Goal: Information Seeking & Learning: Learn about a topic

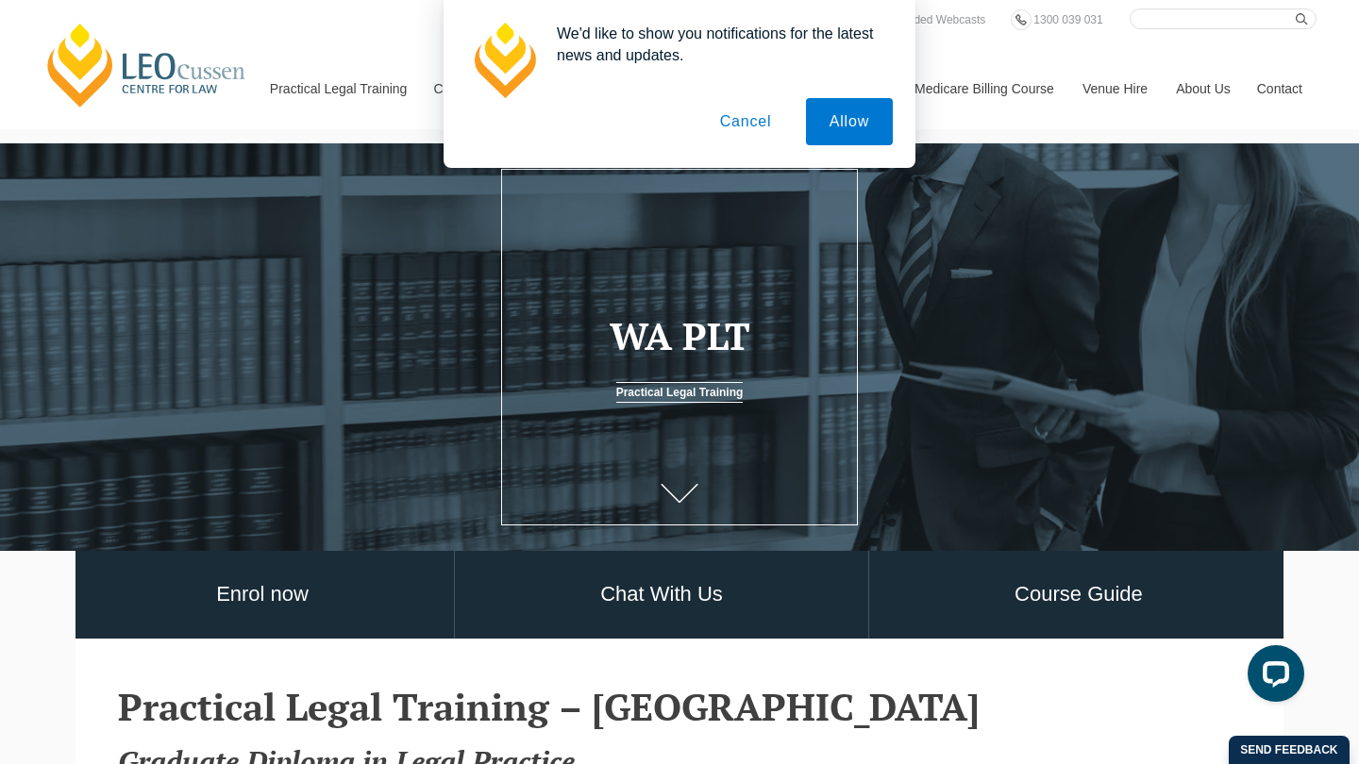
click at [754, 123] on button "Cancel" at bounding box center [746, 121] width 99 height 47
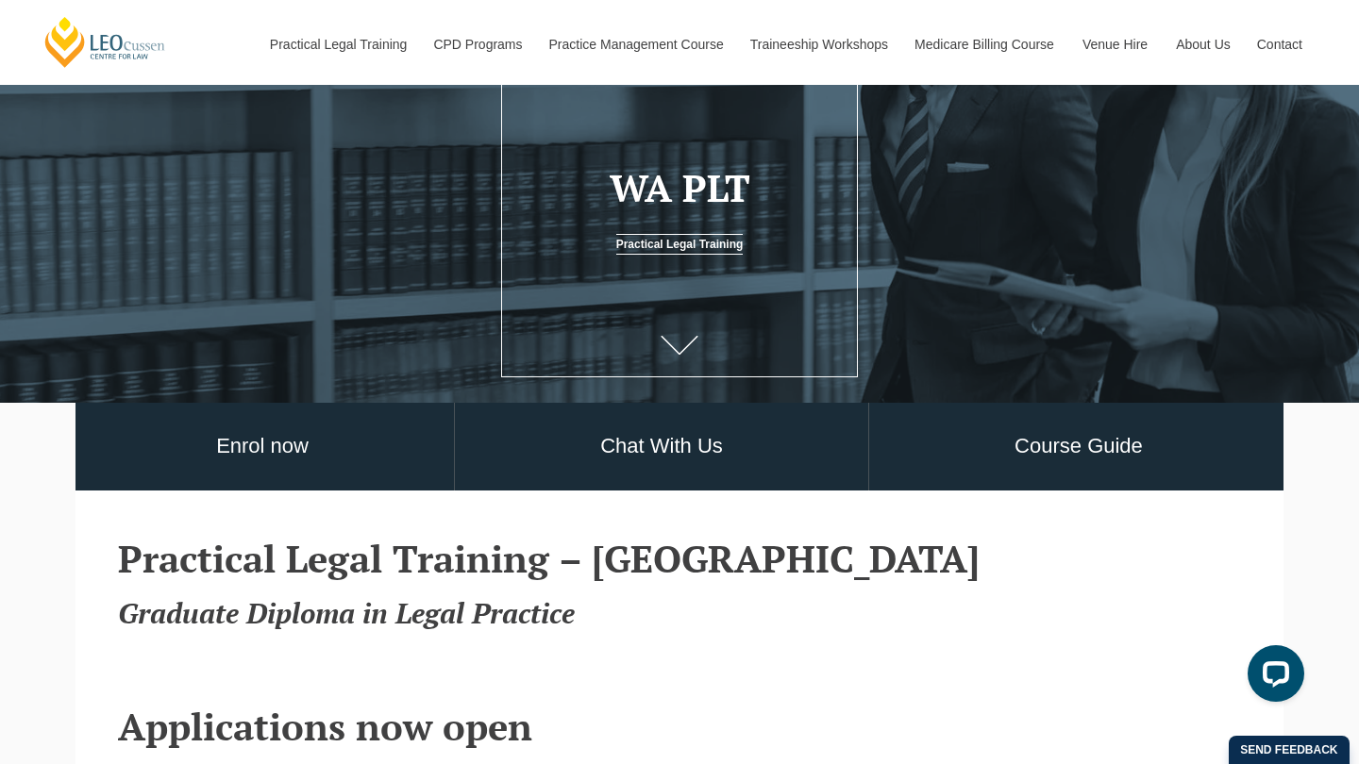
scroll to position [141, 0]
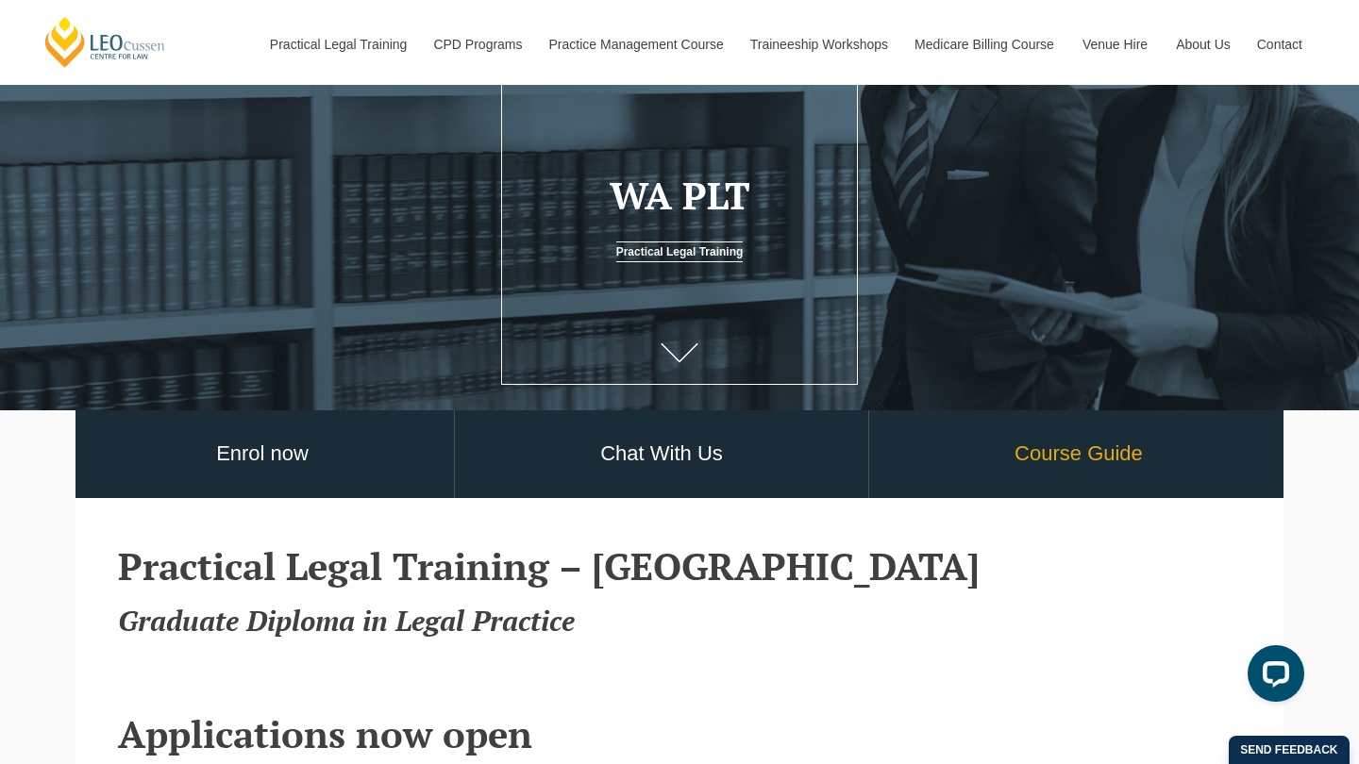
click at [1109, 447] on link "Course Guide" at bounding box center [1078, 455] width 419 height 88
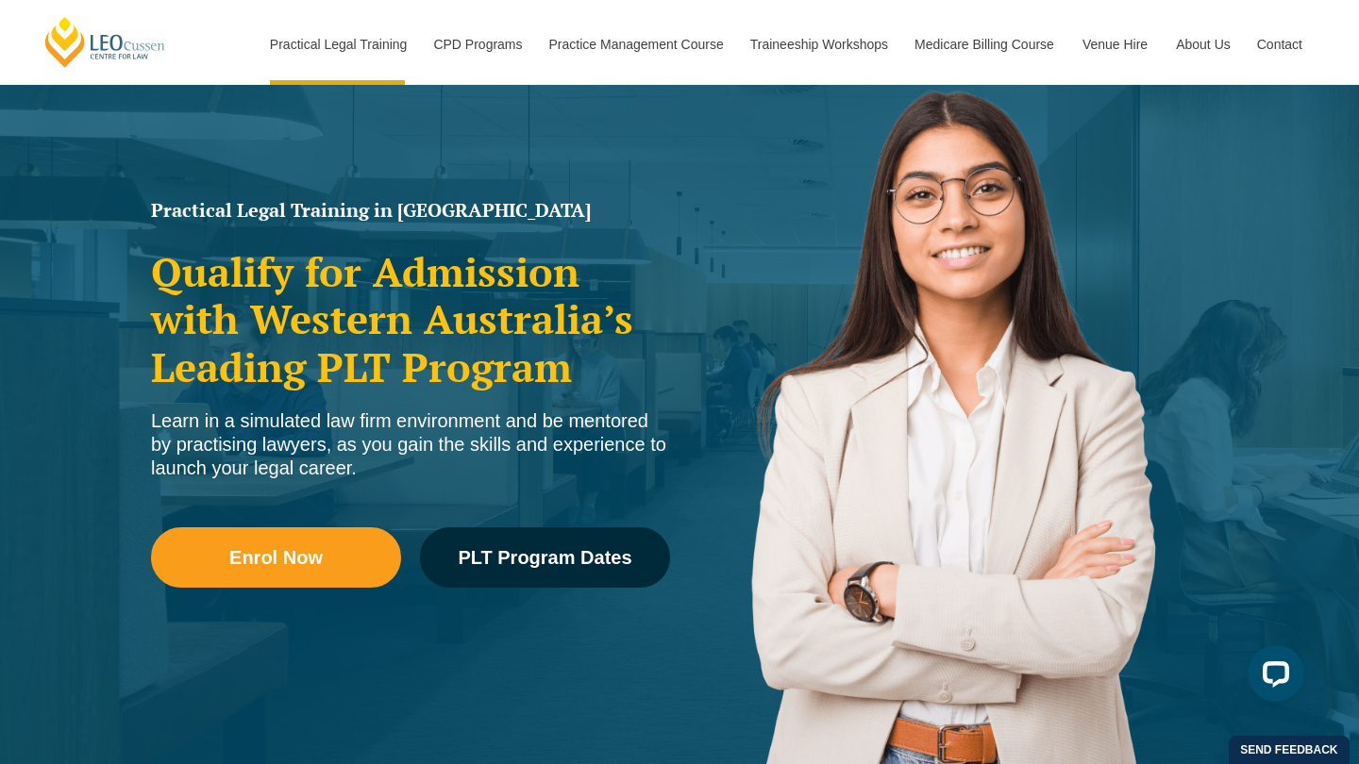
scroll to position [153, 0]
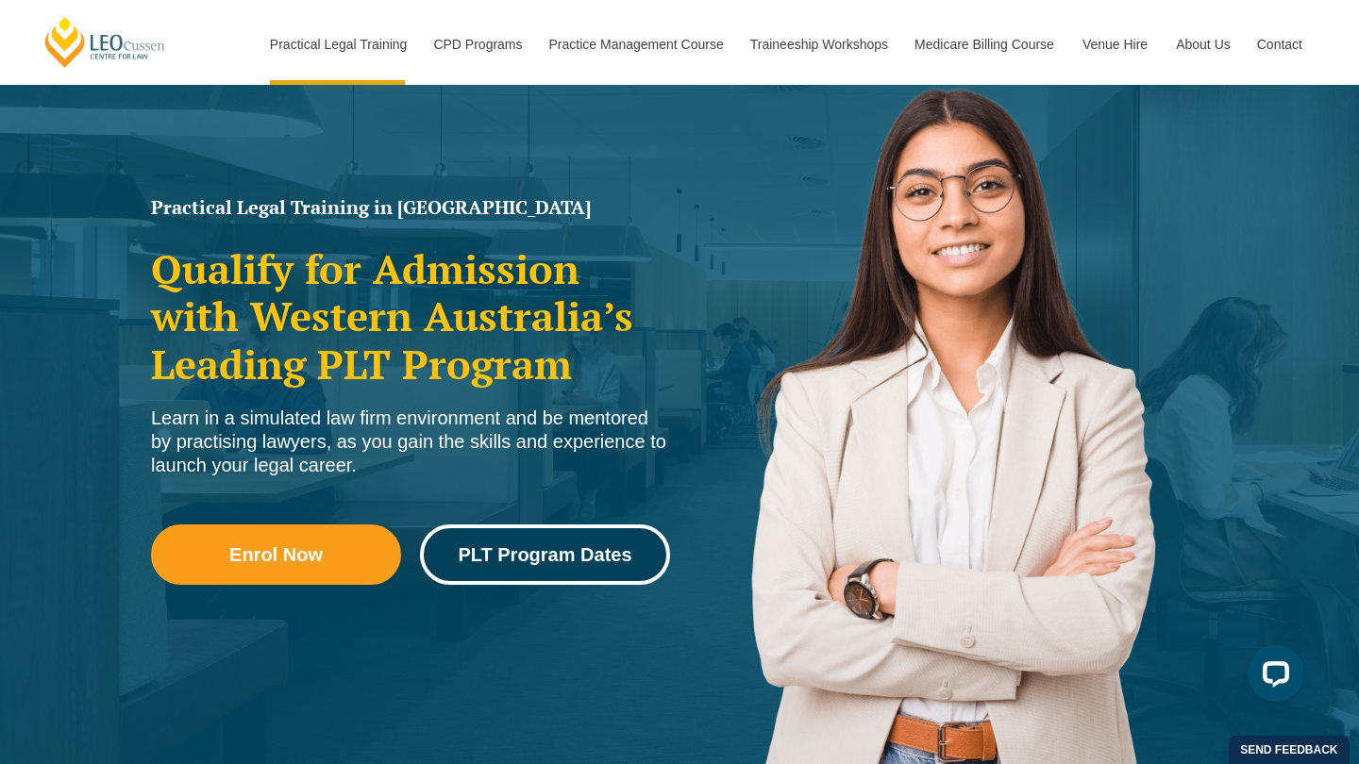
click at [553, 557] on span "PLT Program Dates" at bounding box center [545, 555] width 174 height 19
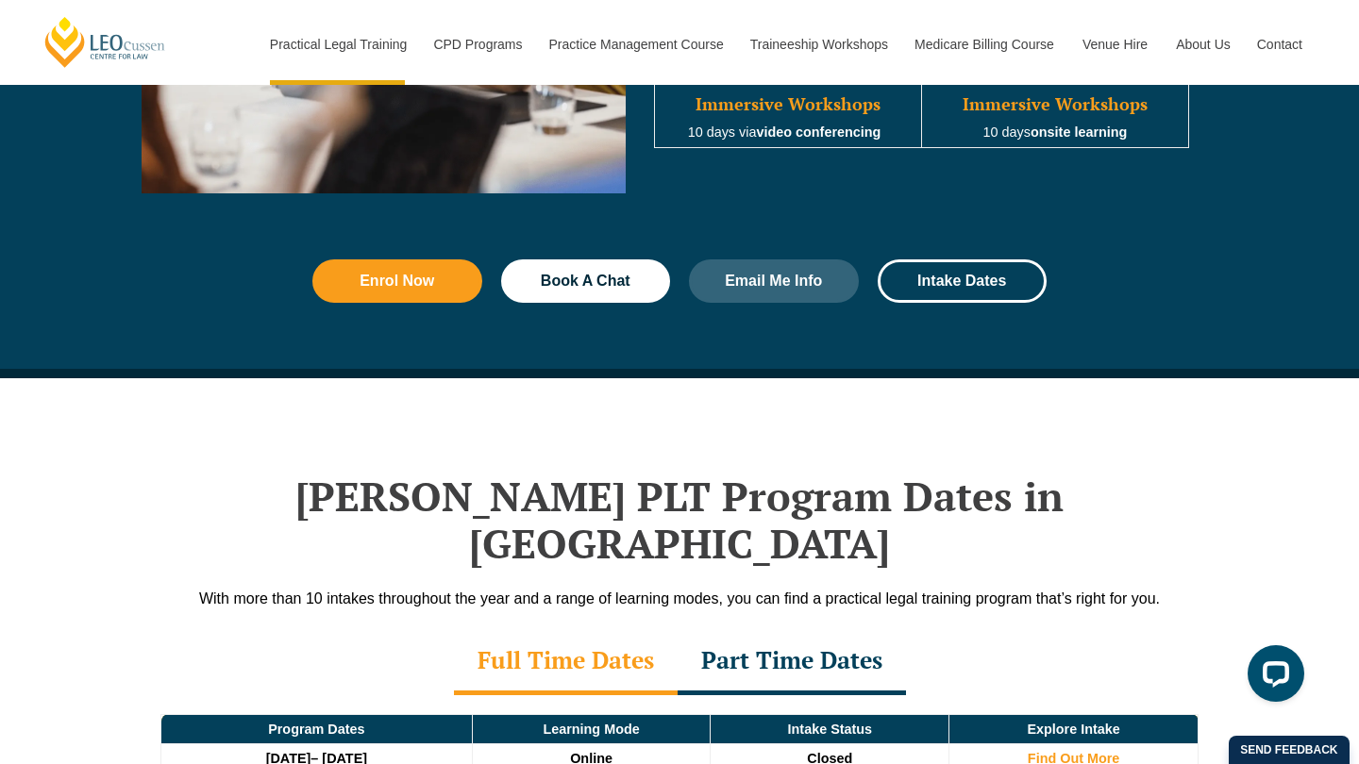
scroll to position [2462, 0]
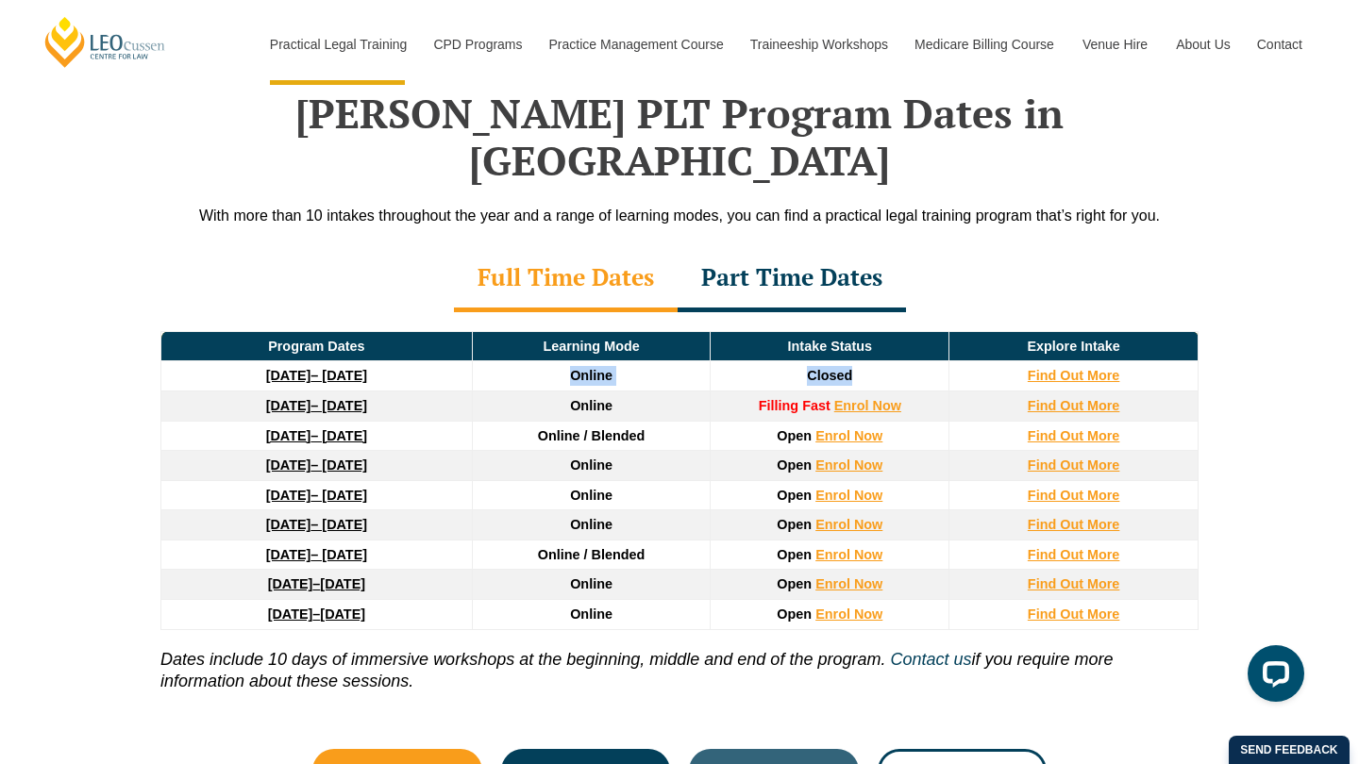
drag, startPoint x: 562, startPoint y: 333, endPoint x: 869, endPoint y: 340, distance: 307.8
click at [870, 361] on tr "22 September 2025 – 20 February 2026 Online Closed Find Out More" at bounding box center [679, 376] width 1037 height 30
click at [869, 361] on td "Closed" at bounding box center [830, 376] width 239 height 30
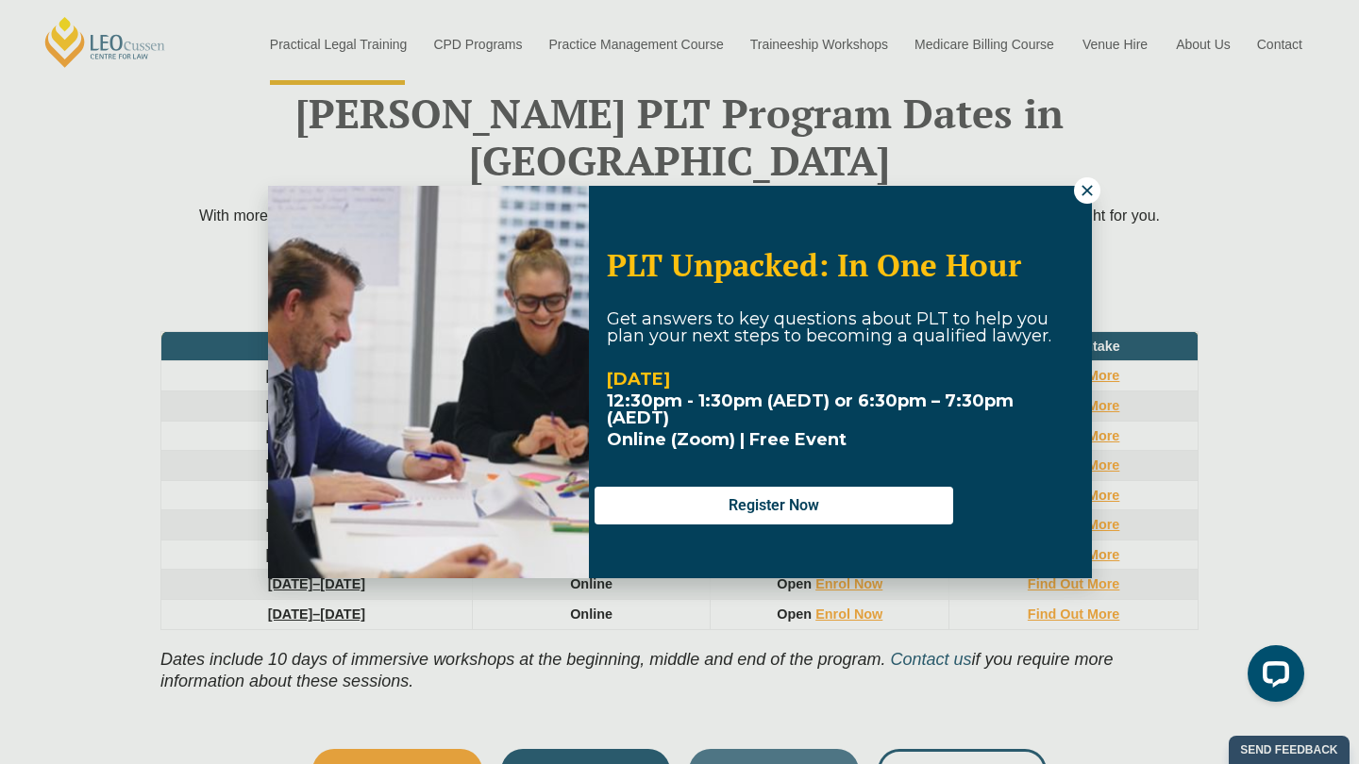
click at [1086, 194] on icon at bounding box center [1087, 190] width 17 height 17
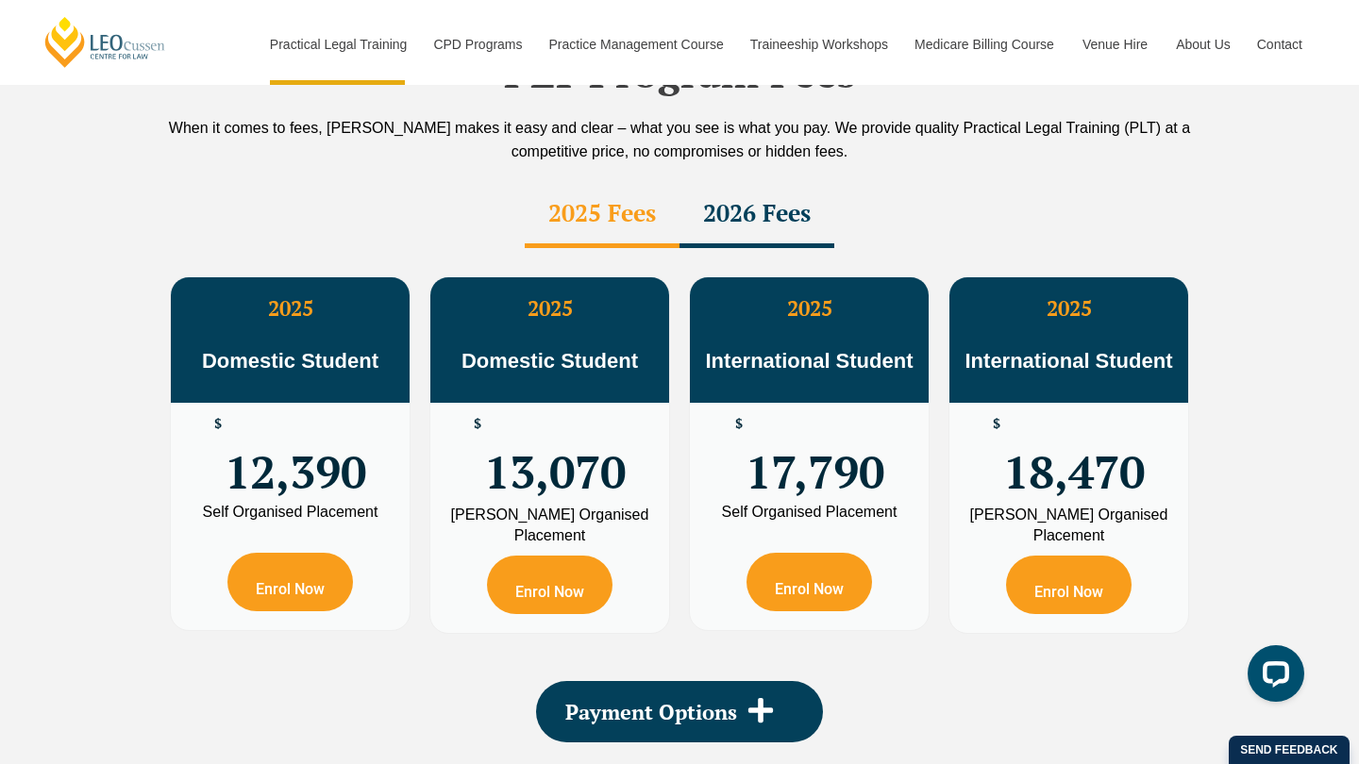
scroll to position [3337, 0]
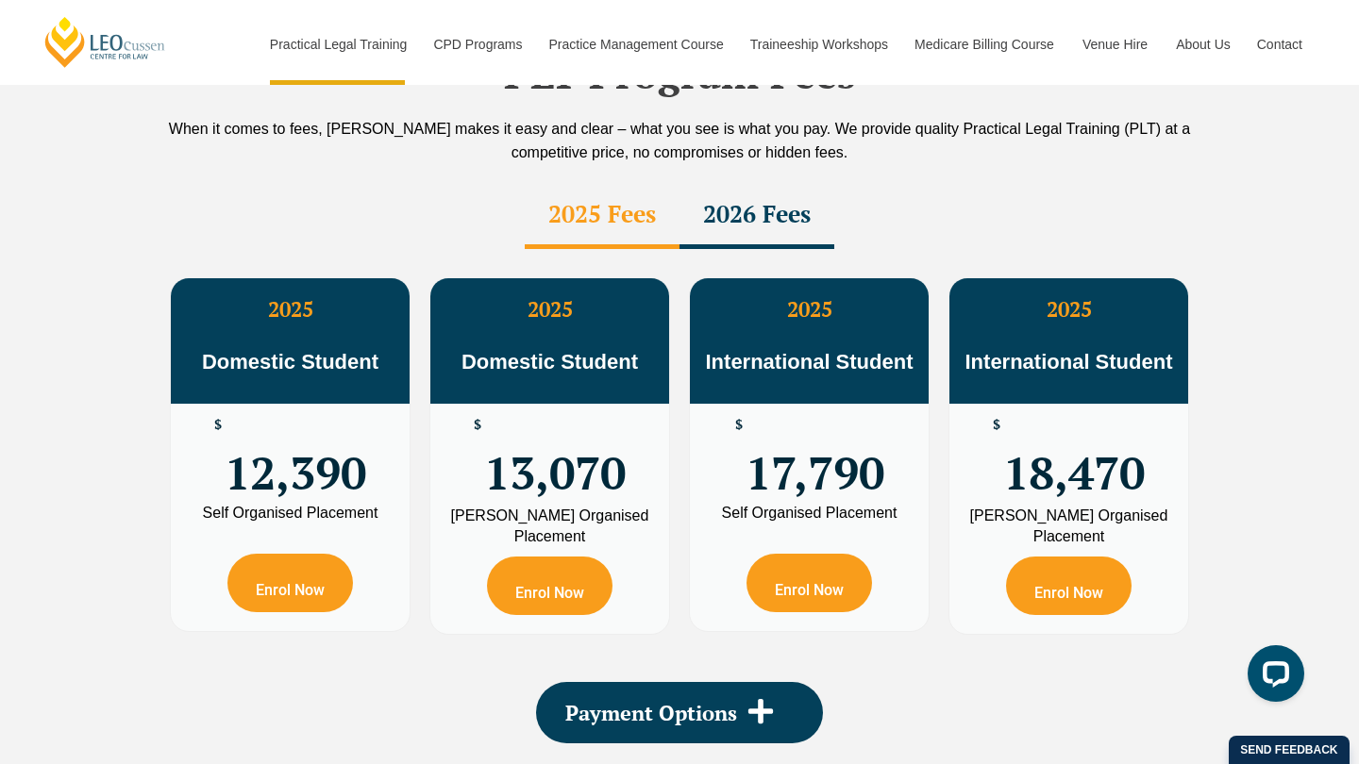
click at [746, 183] on div "2026 Fees" at bounding box center [757, 216] width 155 height 66
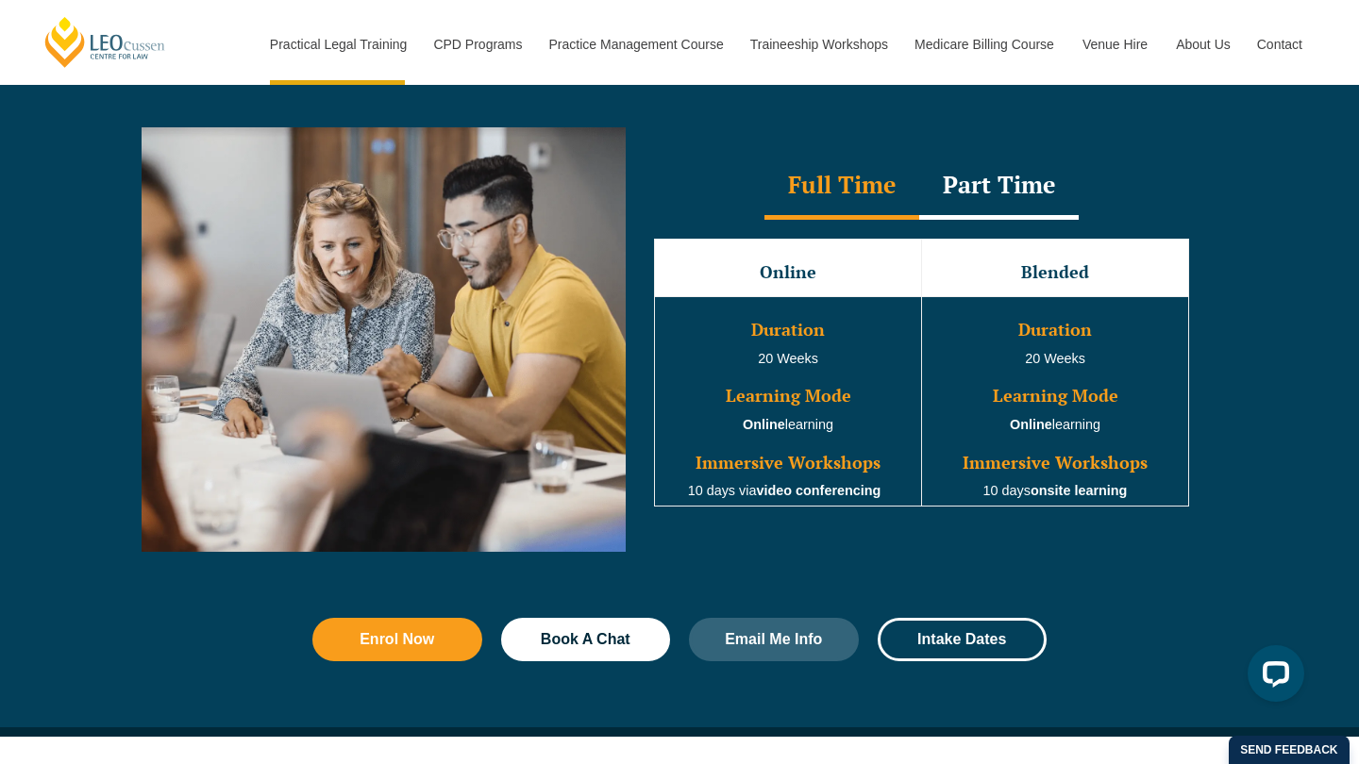
scroll to position [1715, 0]
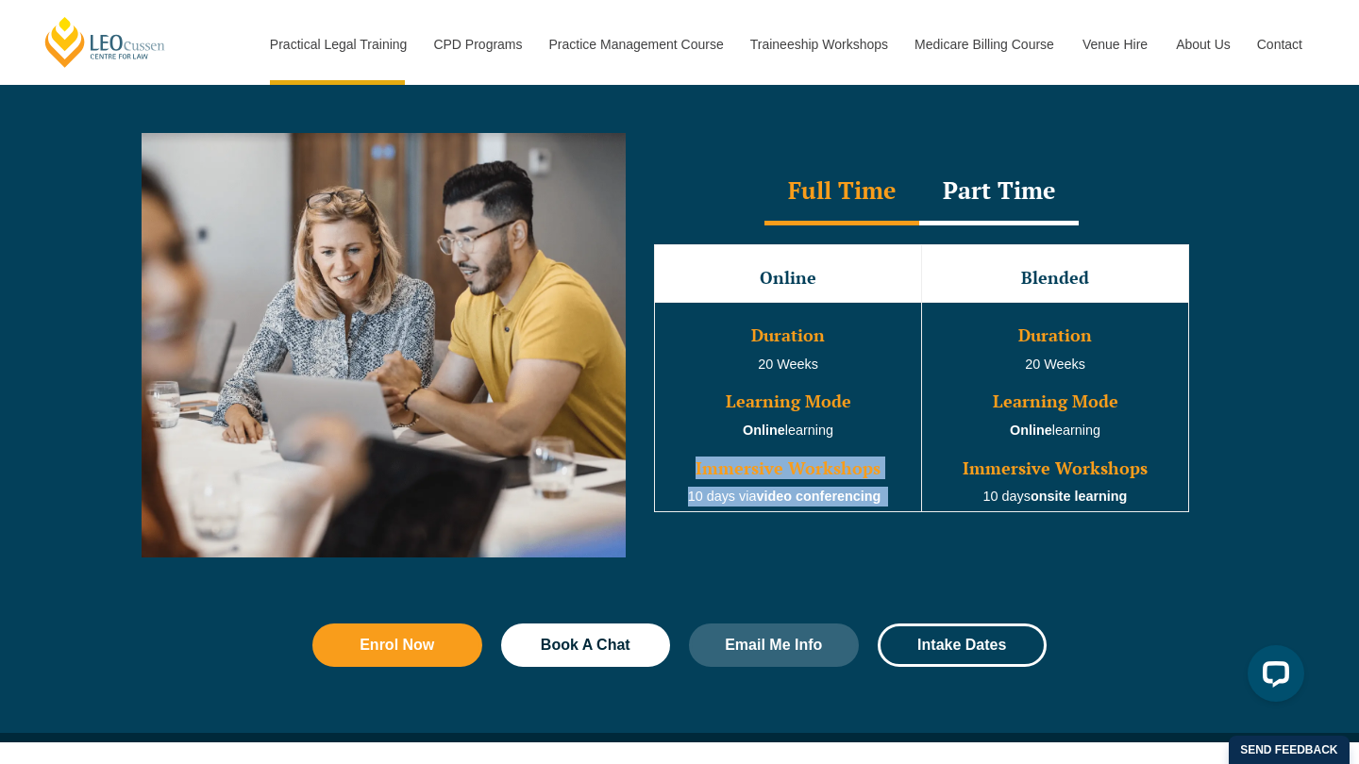
drag, startPoint x: 695, startPoint y: 475, endPoint x: 897, endPoint y: 494, distance: 202.9
click at [897, 496] on td "Duration 20 Weeks Learning Mode Online learning Immersive Workshops 10 days via…" at bounding box center [788, 407] width 267 height 210
click at [897, 494] on td "Duration 20 Weeks Learning Mode Online learning Immersive Workshops 10 days via…" at bounding box center [788, 407] width 267 height 210
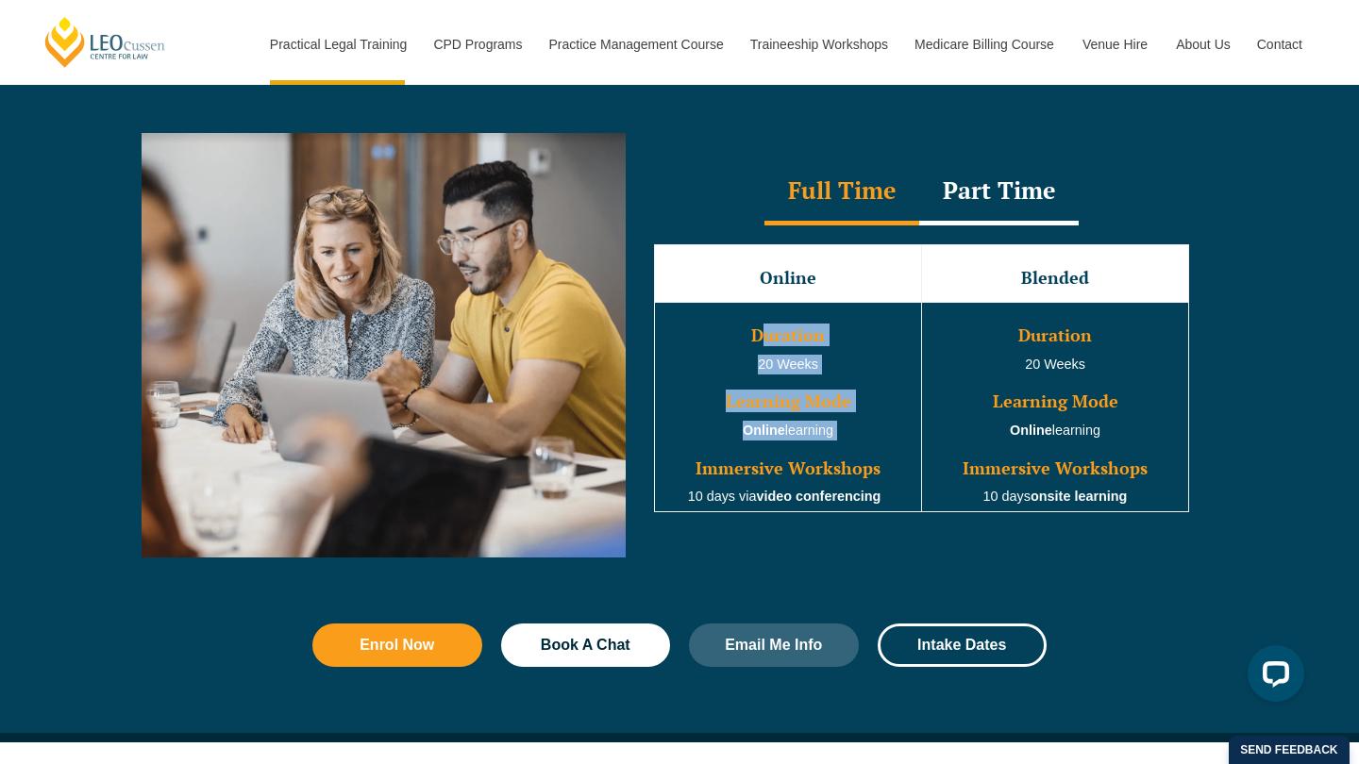
drag, startPoint x: 758, startPoint y: 342, endPoint x: 841, endPoint y: 448, distance: 135.2
click at [841, 449] on td "Duration 20 Weeks Learning Mode Online learning Immersive Workshops 10 days via…" at bounding box center [788, 407] width 267 height 210
click at [841, 448] on td "Duration 20 Weeks Learning Mode Online learning Immersive Workshops 10 days via…" at bounding box center [788, 407] width 267 height 210
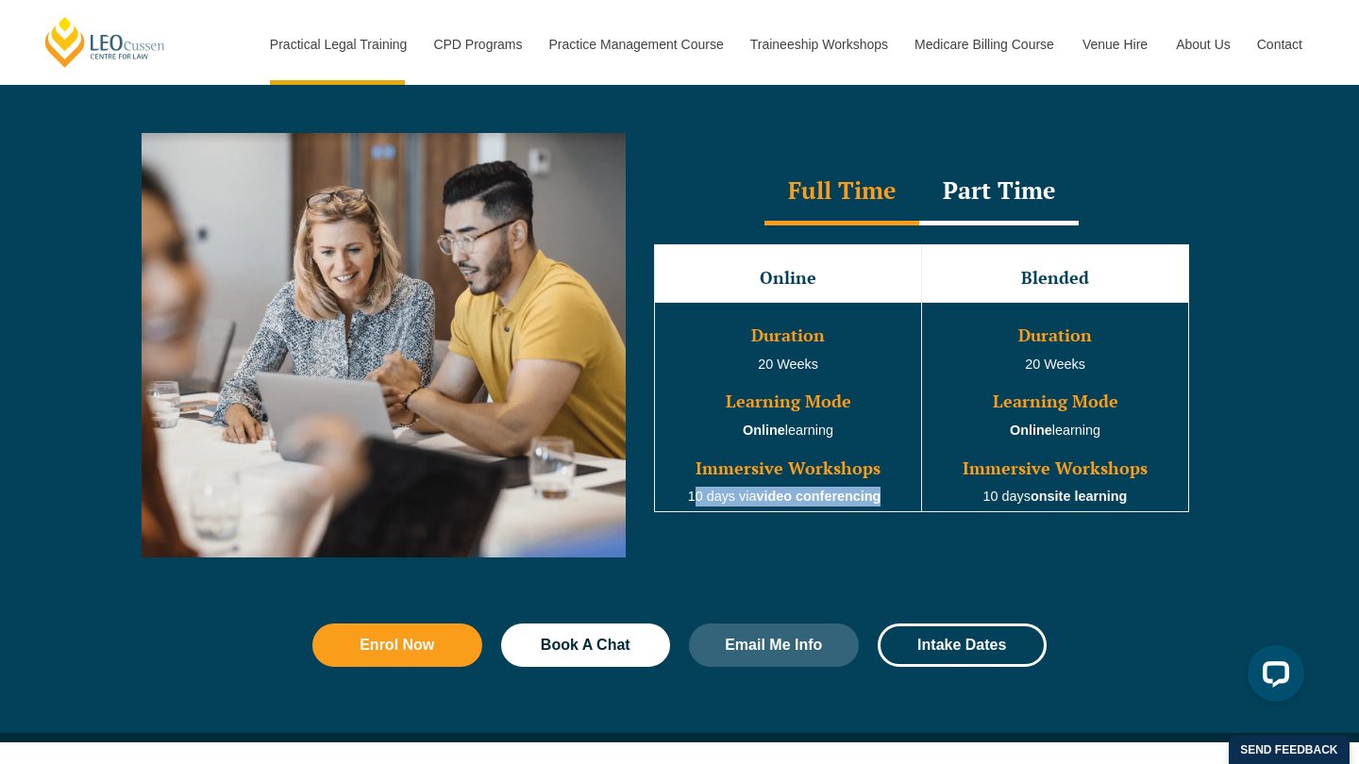
drag, startPoint x: 688, startPoint y: 502, endPoint x: 883, endPoint y: 500, distance: 195.4
click at [884, 501] on td "Duration 20 Weeks Learning Mode Online learning Immersive Workshops 10 days via…" at bounding box center [788, 407] width 267 height 210
click at [883, 500] on td "Duration 20 Weeks Learning Mode Online learning Immersive Workshops 10 days via…" at bounding box center [788, 407] width 267 height 210
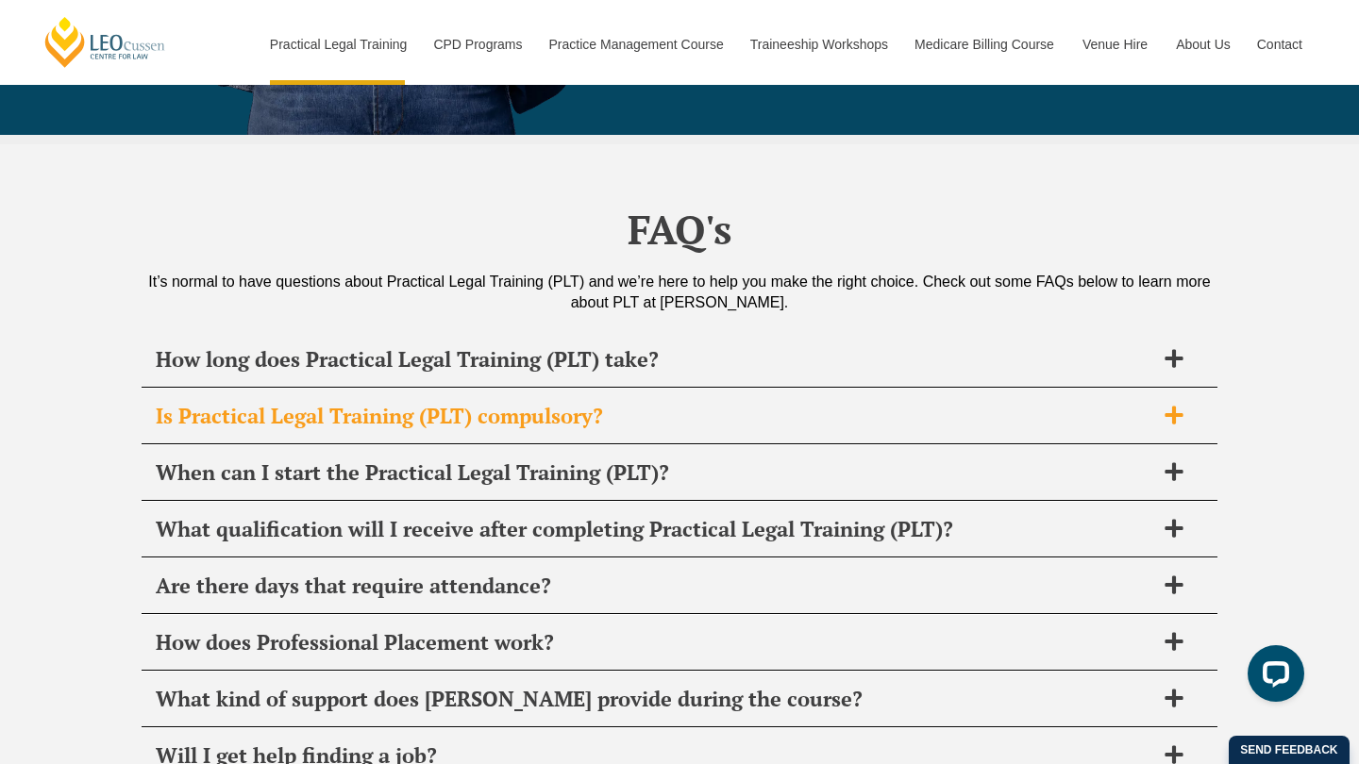
scroll to position [8929, 0]
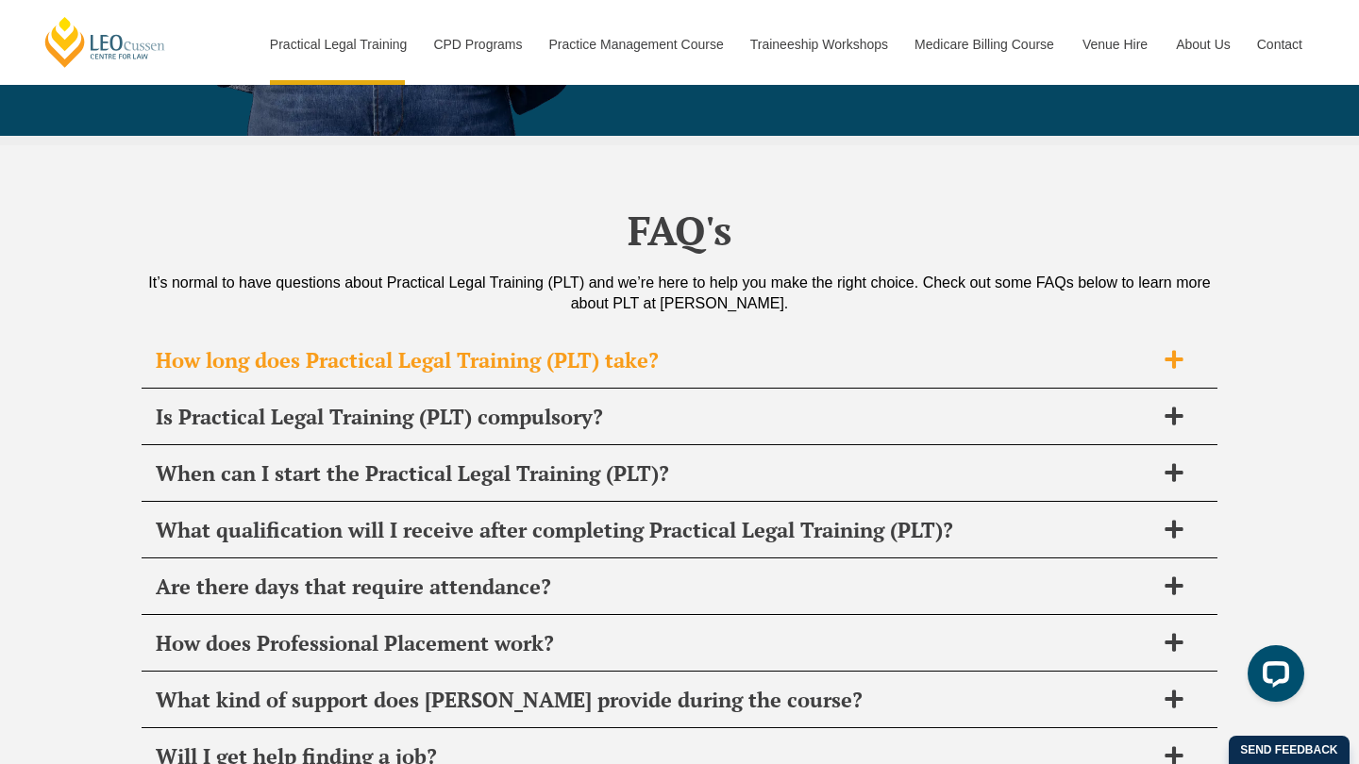
click at [339, 333] on div "How long does Practical Legal Training (PLT) take?" at bounding box center [680, 361] width 1076 height 56
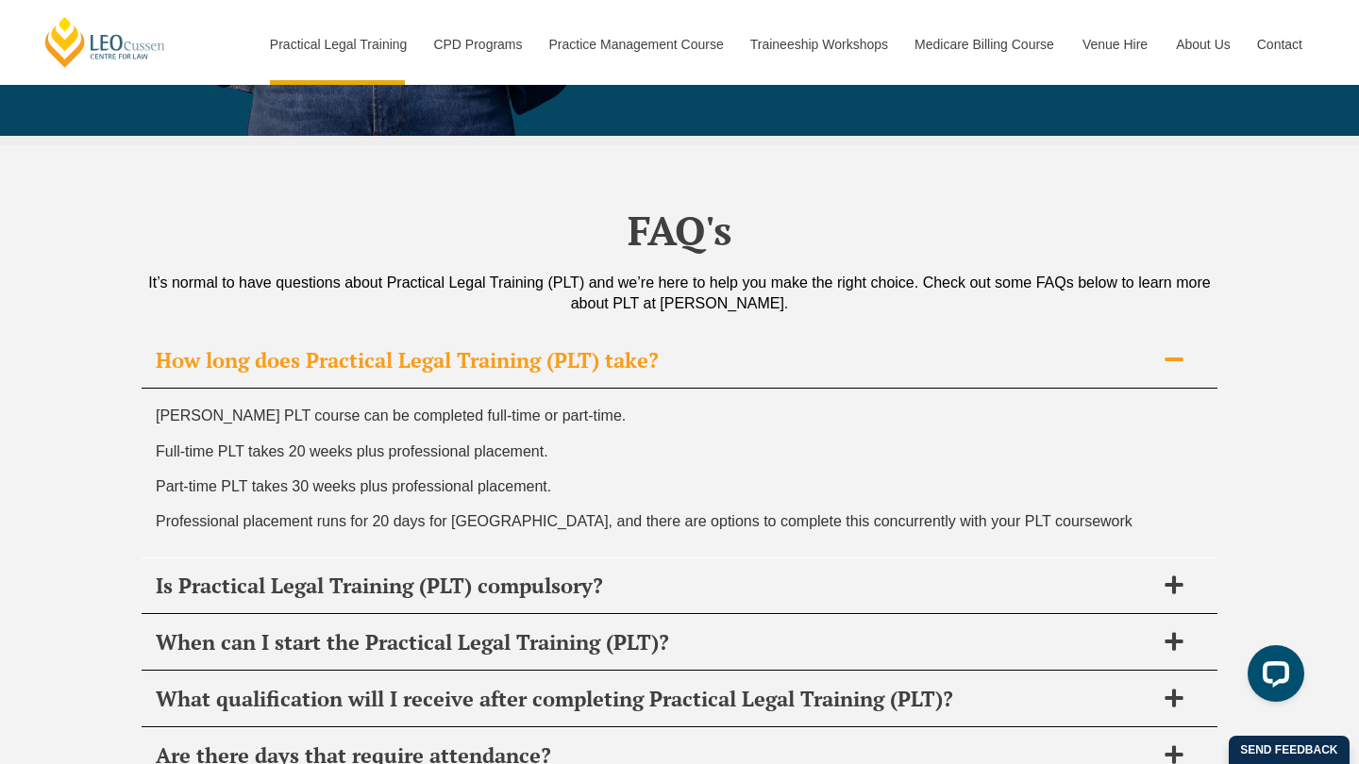
click at [340, 347] on h2 "How long does Practical Legal Training (PLT) take?" at bounding box center [655, 360] width 999 height 26
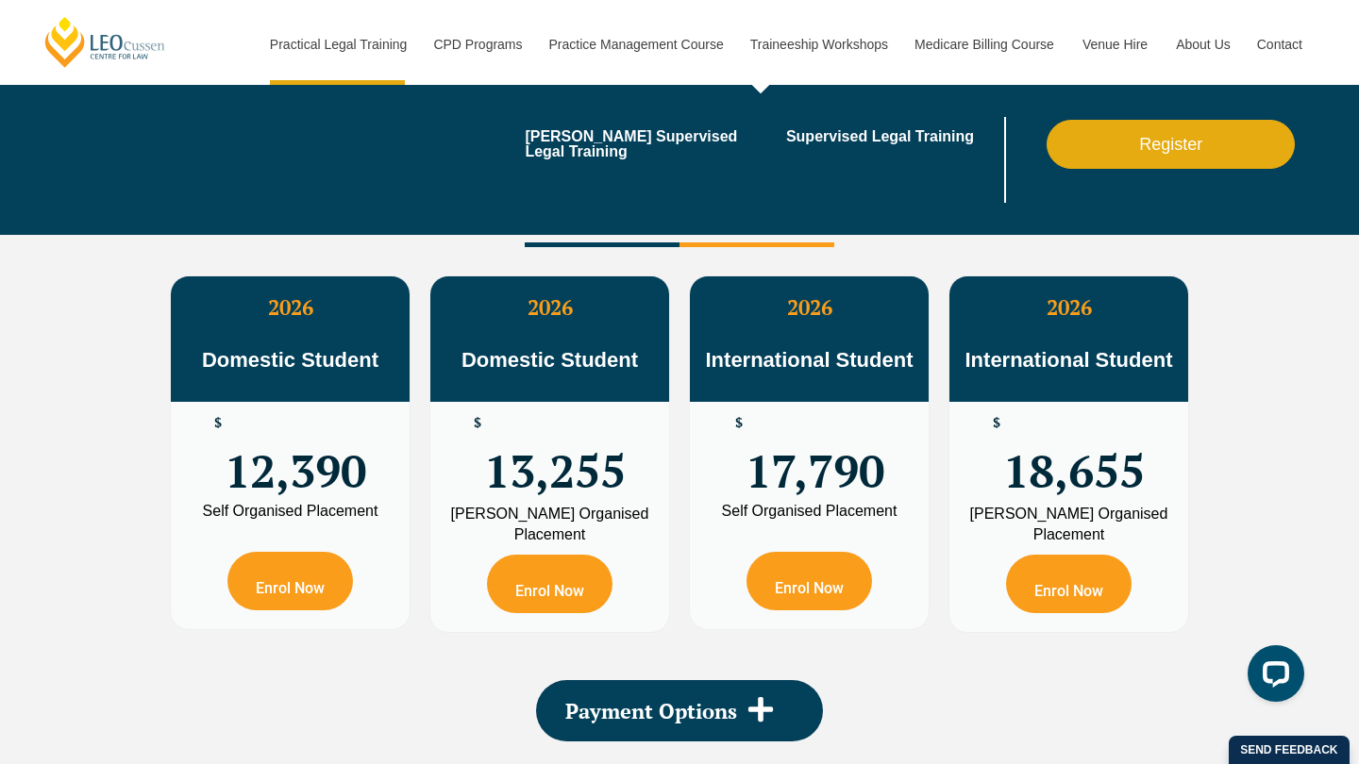
scroll to position [3198, 0]
